Goal: Task Accomplishment & Management: Use online tool/utility

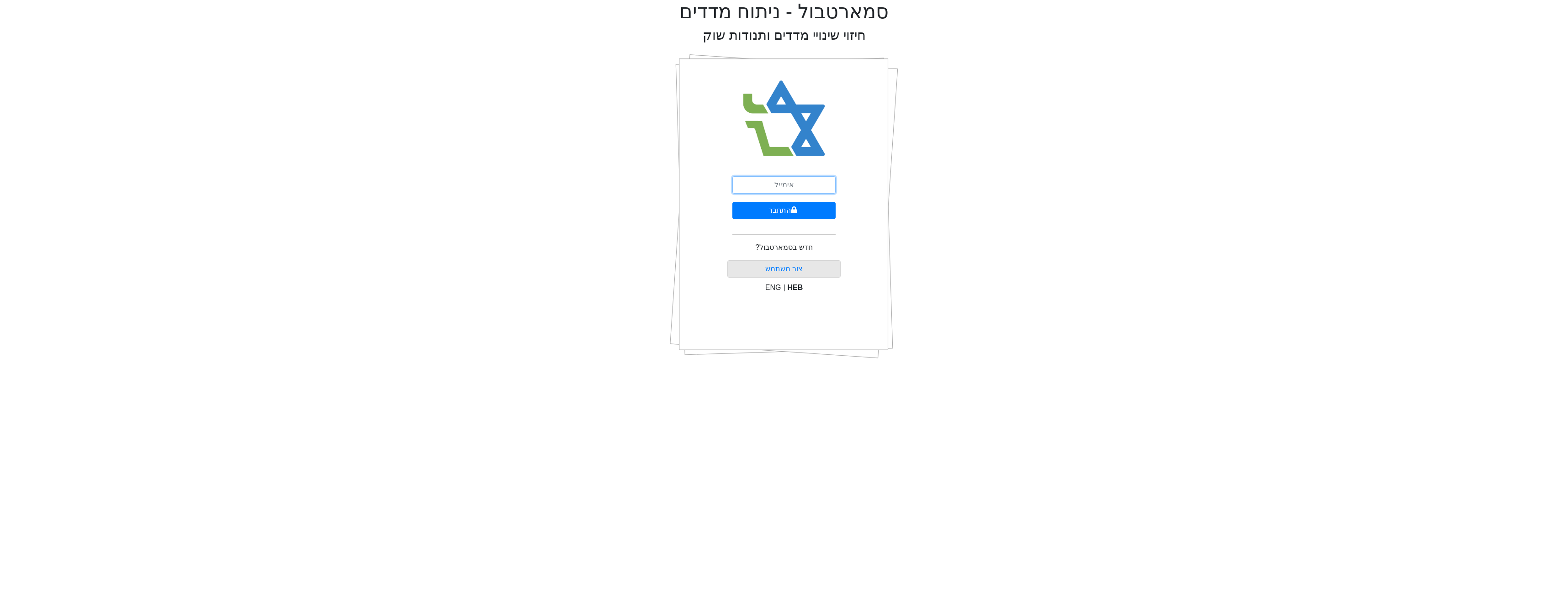
click at [822, 187] on input "email" at bounding box center [784, 185] width 103 height 18
type input "[EMAIL_ADDRESS][DOMAIN_NAME]"
click at [794, 214] on button "התחבר" at bounding box center [784, 211] width 103 height 18
click at [798, 218] on input "text" at bounding box center [784, 227] width 114 height 18
type input "424173"
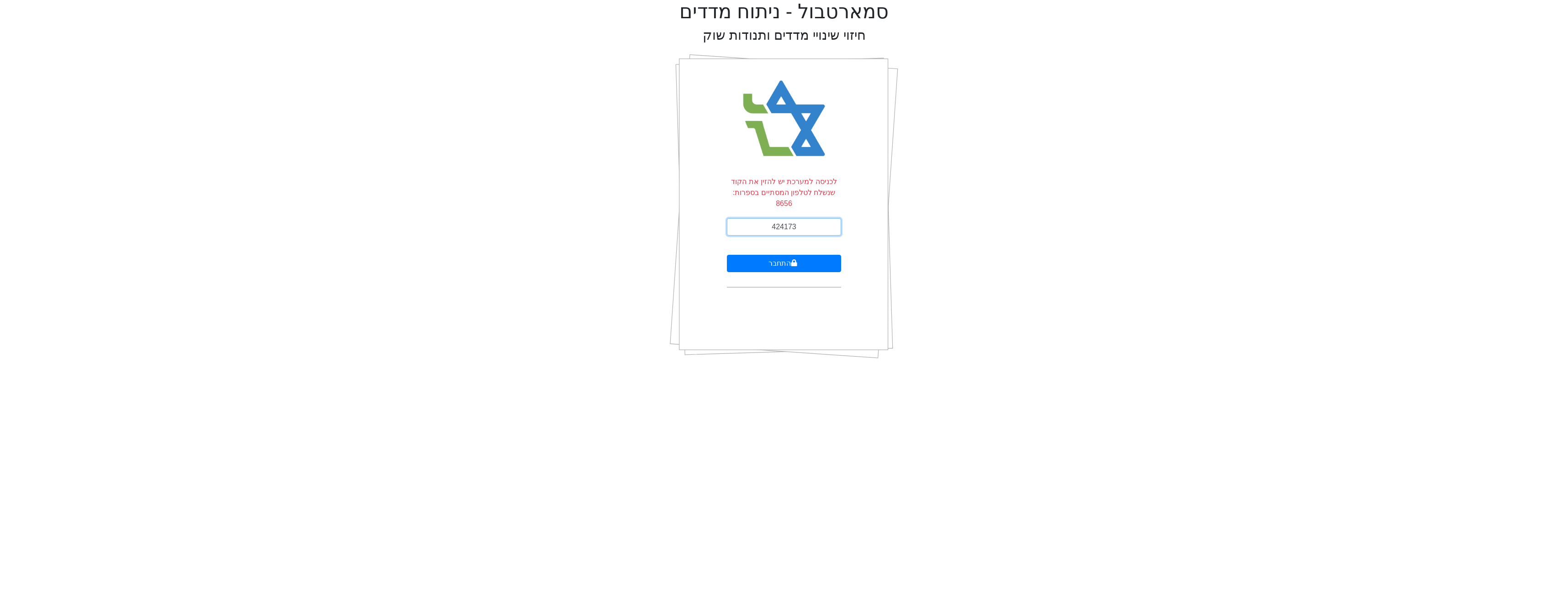
click at [727, 255] on button "התחבר" at bounding box center [784, 263] width 114 height 18
